Goal: Task Accomplishment & Management: Use online tool/utility

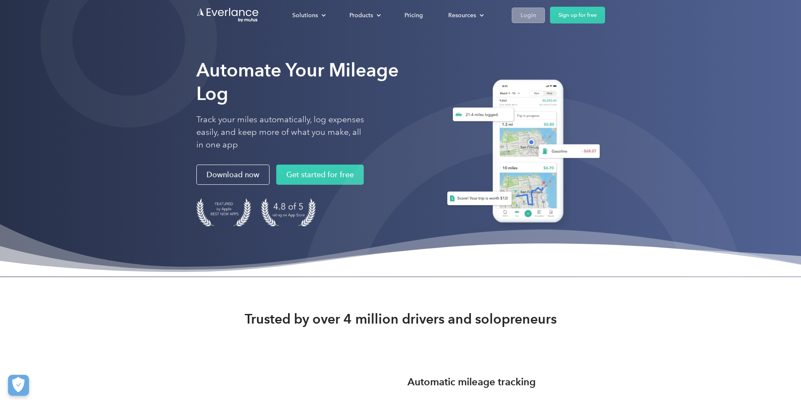
click at [545, 8] on link "Login" at bounding box center [527, 16] width 33 height 16
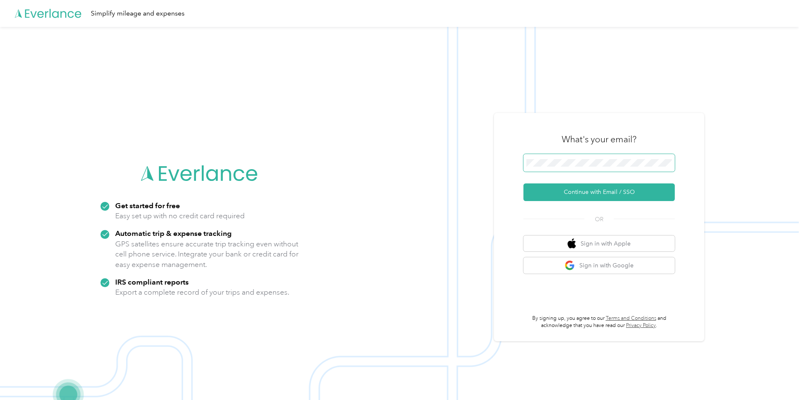
click at [613, 167] on span at bounding box center [598, 163] width 151 height 18
click at [569, 190] on button "Continue with Email / SSO" at bounding box center [598, 193] width 151 height 18
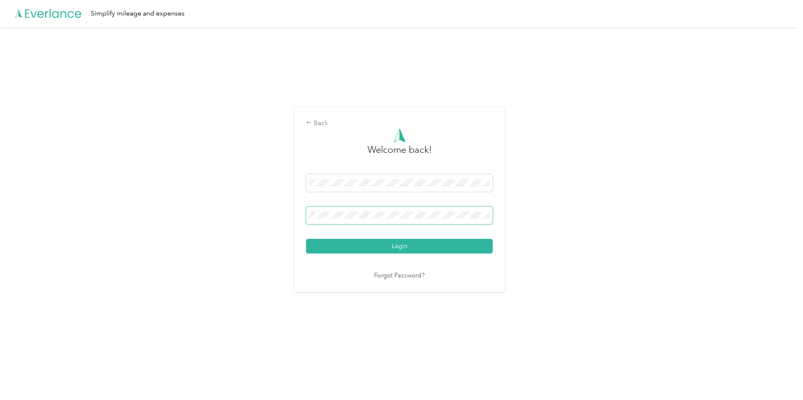
click at [306, 239] on button "Login" at bounding box center [399, 246] width 187 height 15
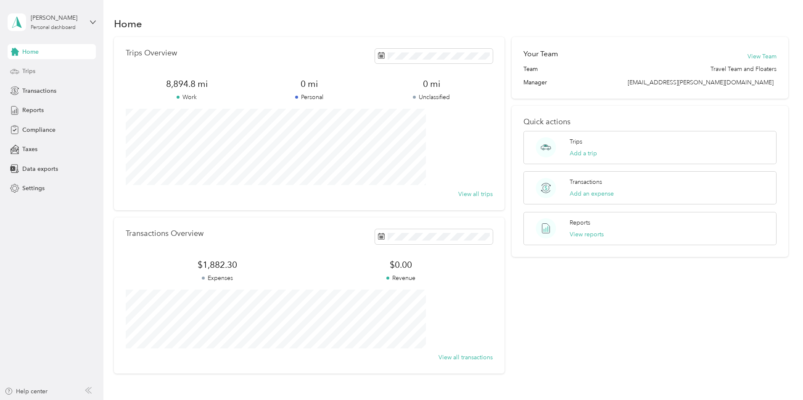
click at [26, 68] on span "Trips" at bounding box center [28, 71] width 13 height 9
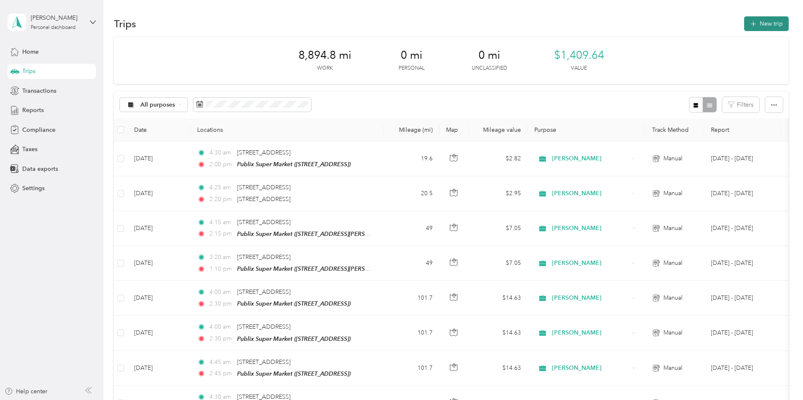
click at [744, 20] on button "New trip" at bounding box center [766, 23] width 45 height 15
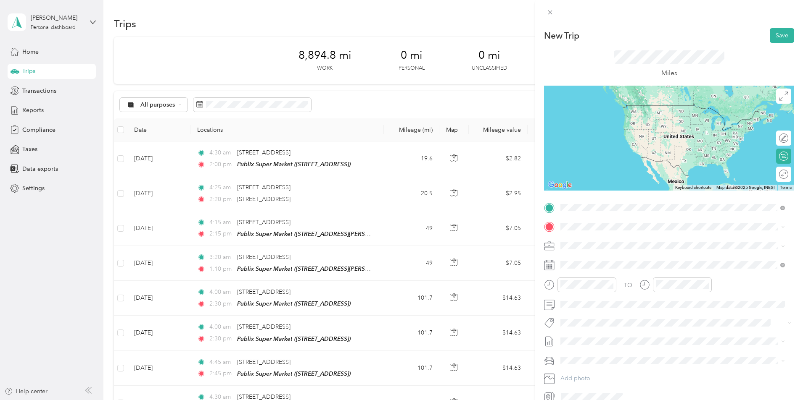
click at [602, 238] on span "6361 Southwest 3rd Street Margate, Florida 33068, United States" at bounding box center [618, 238] width 84 height 8
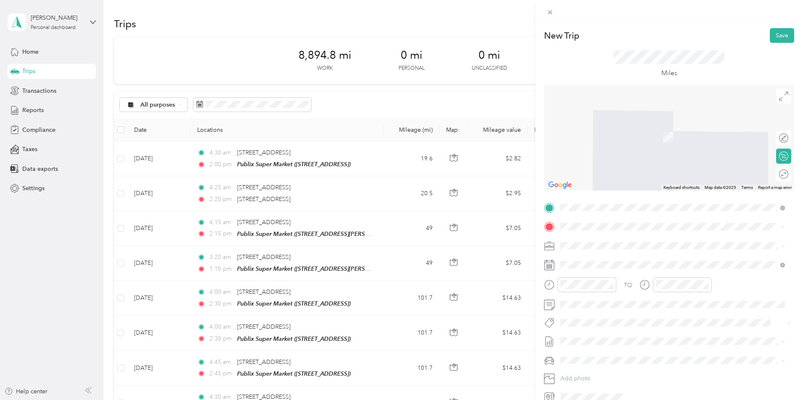
click at [616, 270] on span "1700 Sheridan St, 330202275, Hollywood, FL, USA" at bounding box center [602, 272] width 53 height 7
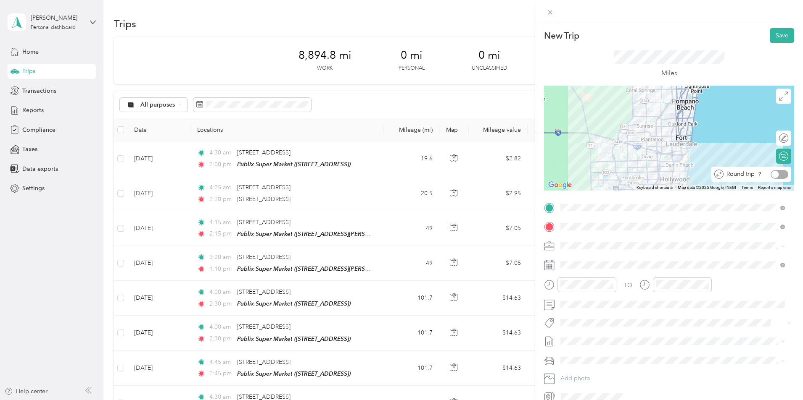
click at [780, 174] on div at bounding box center [779, 174] width 18 height 9
click at [567, 193] on div "02" at bounding box center [569, 196] width 20 height 12
click at [590, 178] on div "15" at bounding box center [593, 178] width 20 height 12
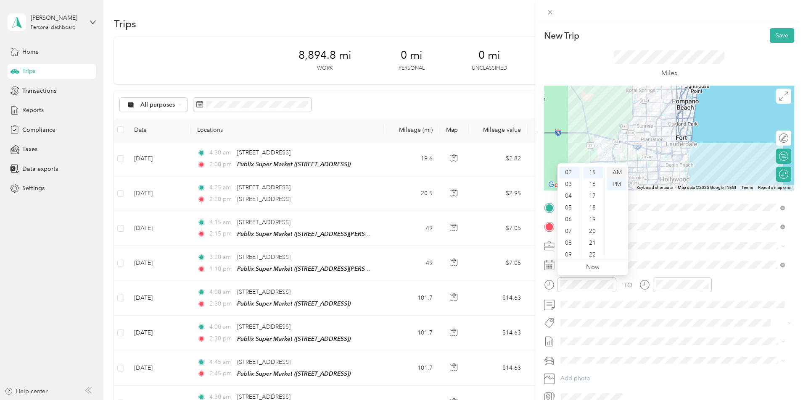
click at [614, 172] on div "AM" at bounding box center [616, 173] width 20 height 12
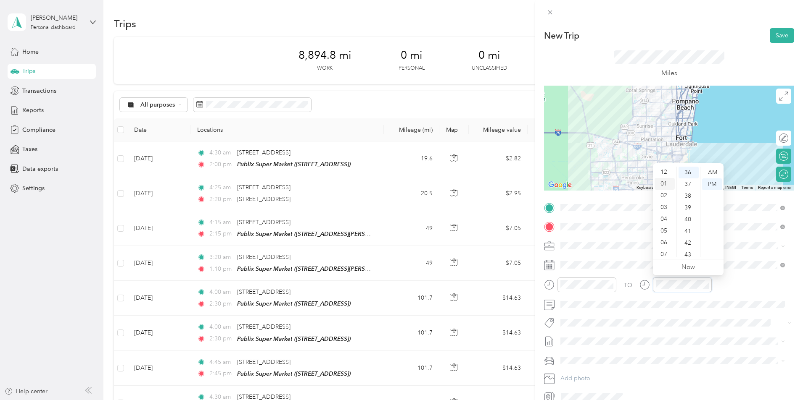
scroll to position [0, 0]
click at [664, 172] on div "12" at bounding box center [664, 173] width 20 height 12
click at [691, 176] on div "15" at bounding box center [688, 178] width 20 height 12
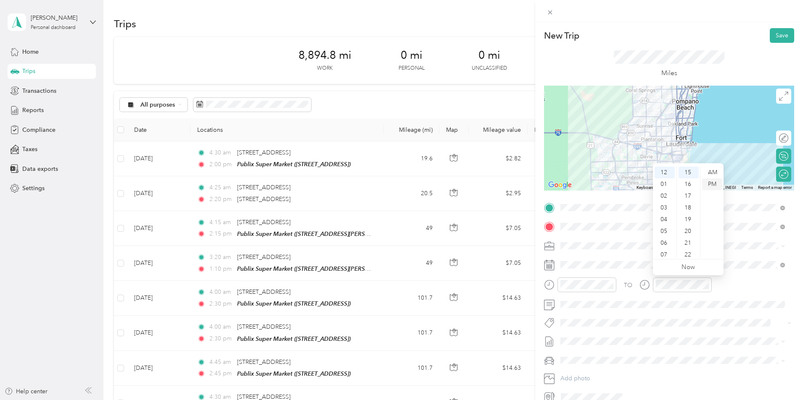
click at [712, 184] on div "PM" at bounding box center [712, 185] width 20 height 12
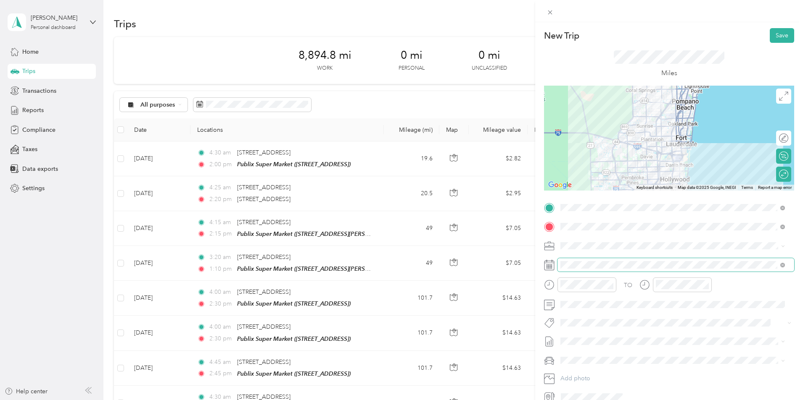
click at [628, 270] on span at bounding box center [675, 264] width 237 height 13
click at [780, 36] on button "Save" at bounding box center [781, 35] width 24 height 15
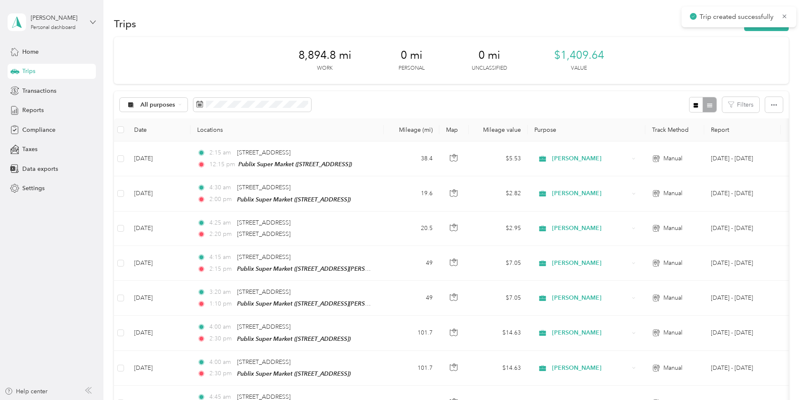
click at [91, 24] on icon at bounding box center [93, 22] width 6 height 6
click at [41, 68] on div "Log out" at bounding box center [31, 69] width 32 height 9
